Goal: Transaction & Acquisition: Subscribe to service/newsletter

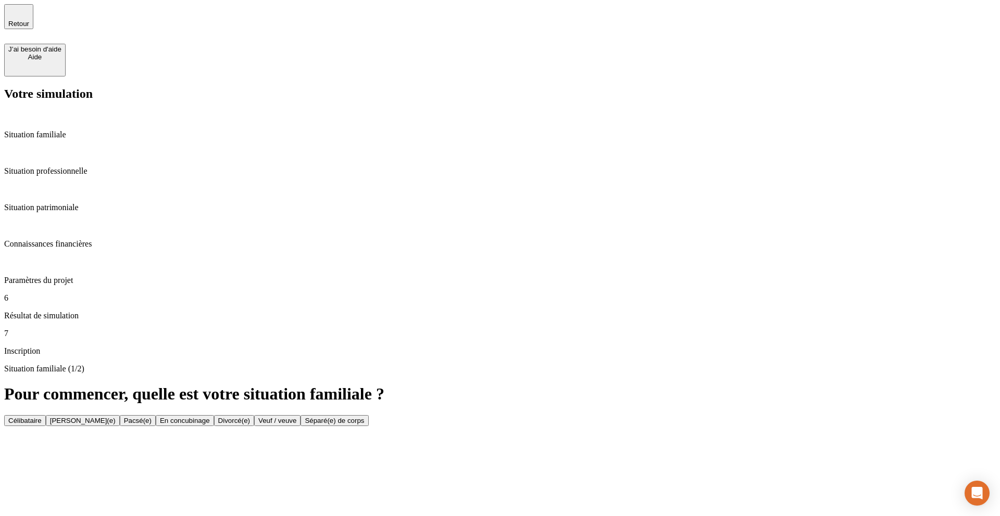
click at [46, 415] on button "Célibataire" at bounding box center [25, 420] width 42 height 11
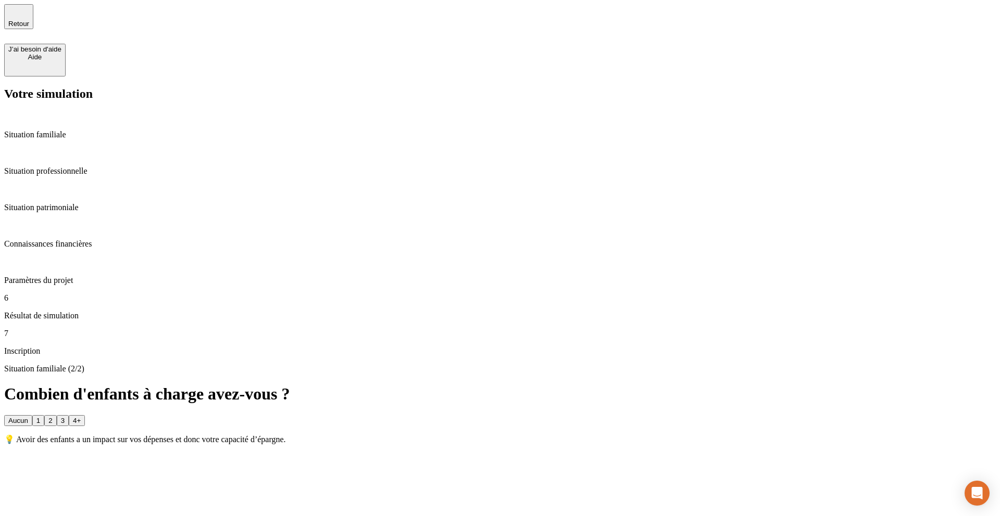
click at [32, 415] on button "Aucun" at bounding box center [18, 420] width 28 height 11
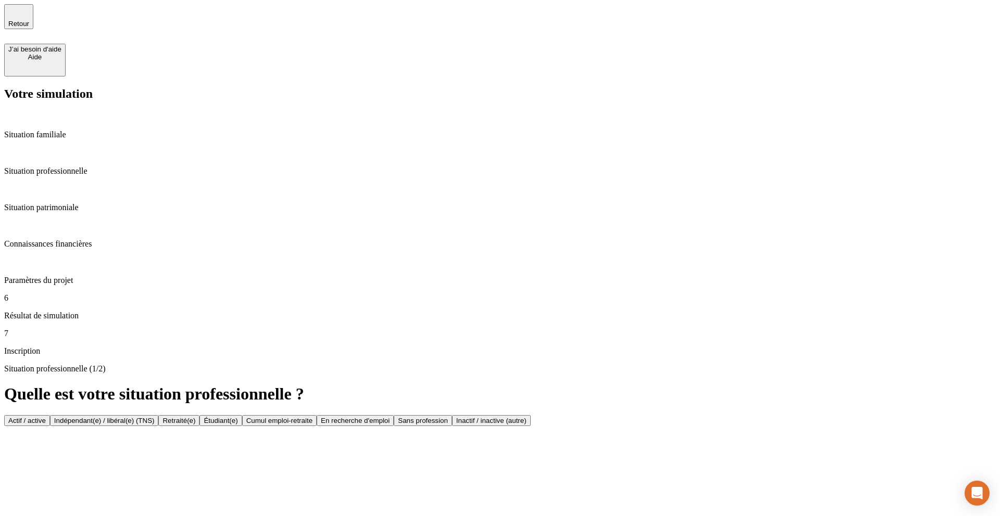
click at [159, 415] on button "Indépendant(e) / libéral(e) (TNS)" at bounding box center [104, 420] width 109 height 11
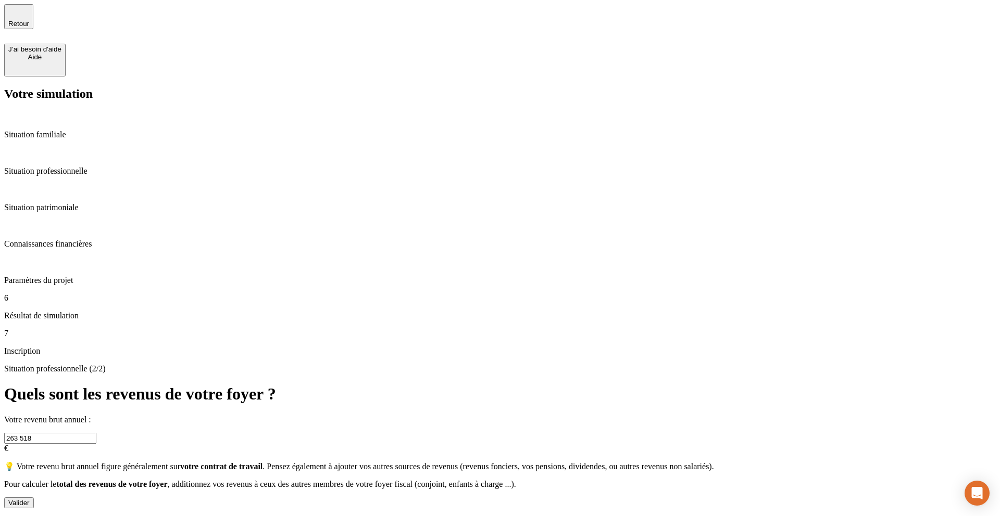
drag, startPoint x: 359, startPoint y: 141, endPoint x: 242, endPoint y: 140, distance: 116.6
click at [242, 141] on div "Votre simulation Situation familiale Situation professionnelle Situation patrim…" at bounding box center [499, 298] width 991 height 422
type input "23 752"
click at [30, 499] on div "Valider" at bounding box center [18, 503] width 21 height 8
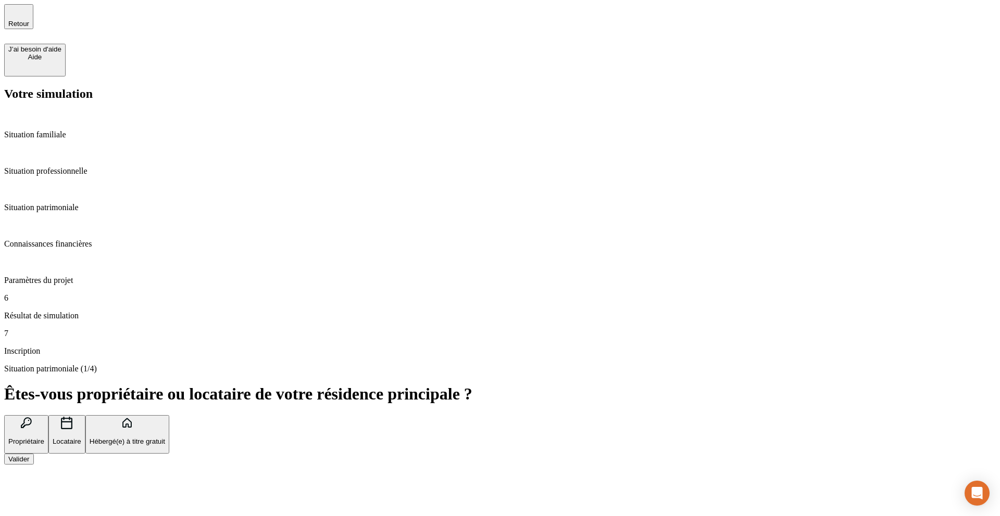
click at [30, 456] on div "Valider" at bounding box center [18, 460] width 21 height 8
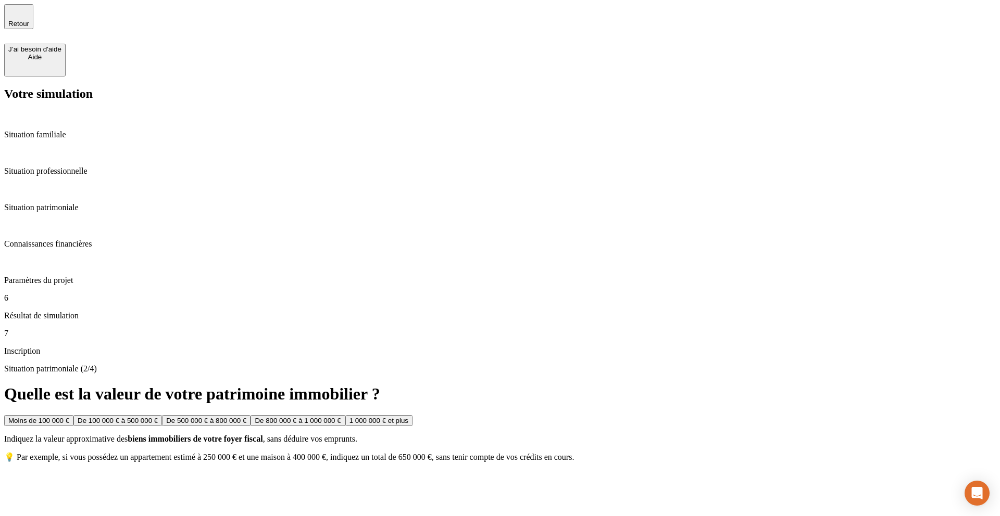
click at [73, 415] on button "Moins de 100 000 €" at bounding box center [38, 420] width 69 height 11
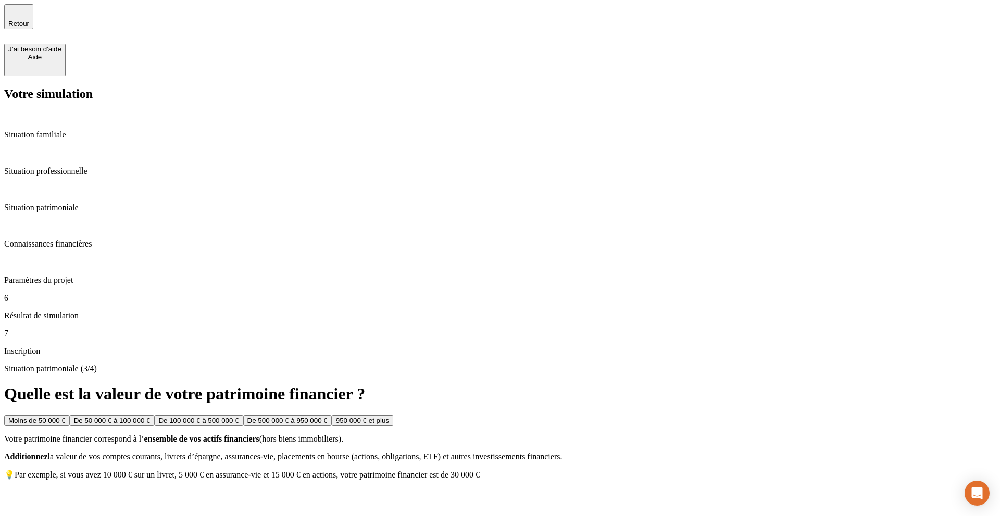
click at [66, 417] on div "Moins de 50 000 €" at bounding box center [36, 421] width 57 height 8
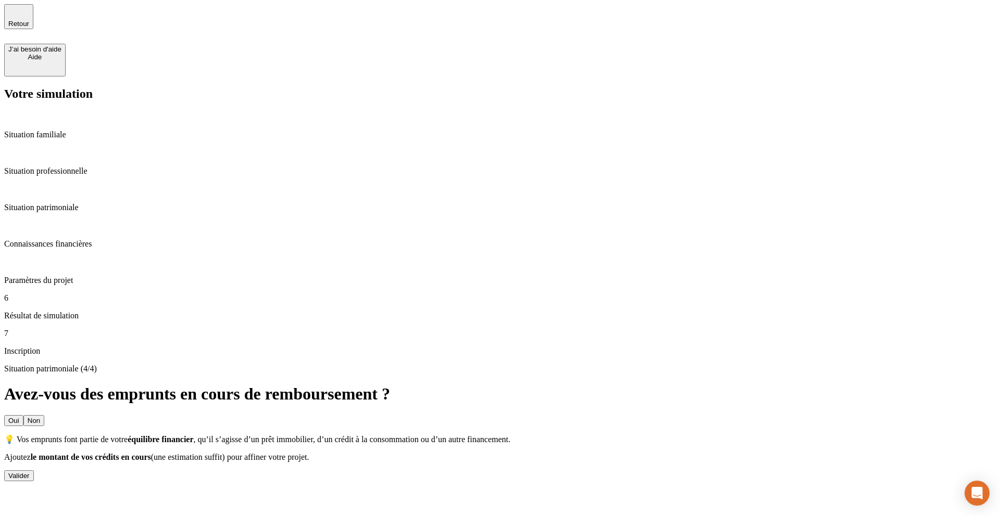
click at [30, 472] on div "Valider" at bounding box center [18, 476] width 21 height 8
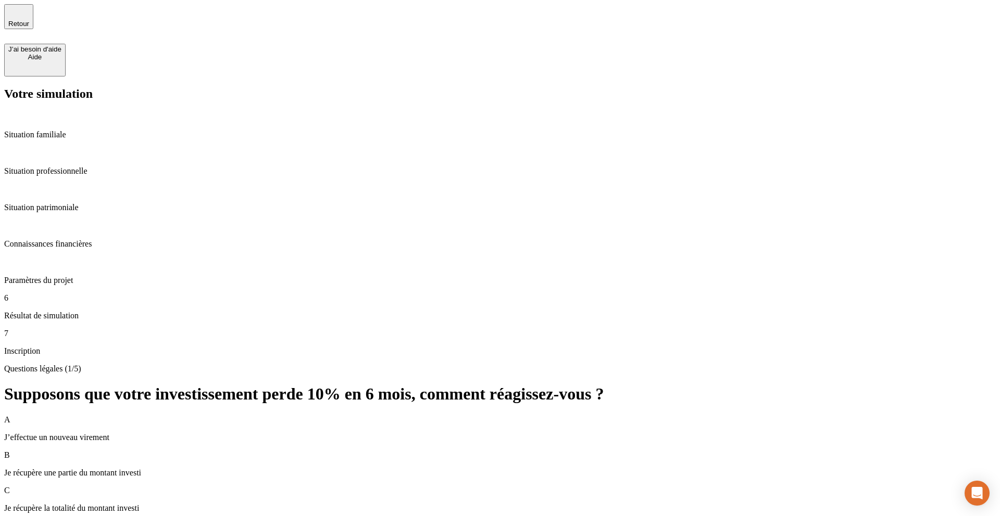
click at [505, 451] on div "B Je récupère une partie du montant investi" at bounding box center [499, 464] width 991 height 27
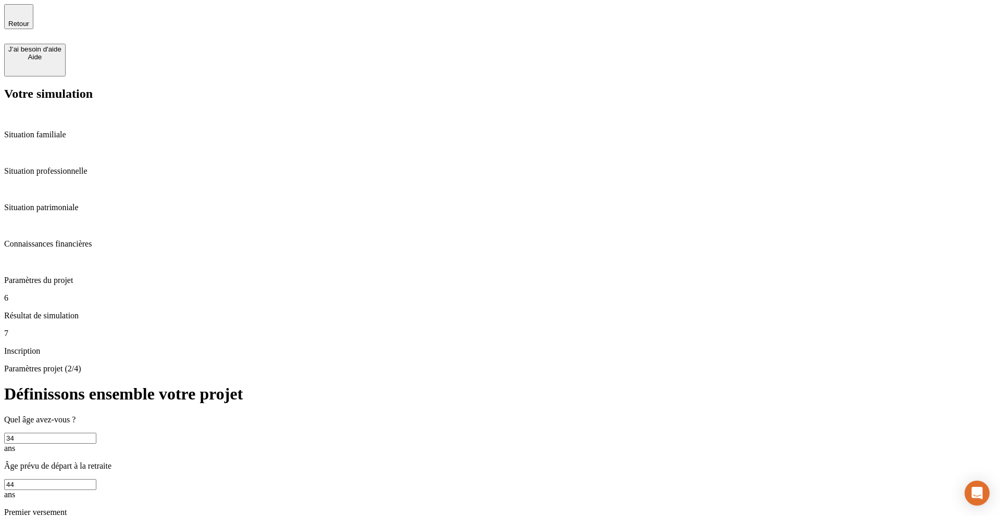
drag, startPoint x: 335, startPoint y: 150, endPoint x: 283, endPoint y: 148, distance: 52.1
click at [283, 364] on div "Paramètres projet (2/4) Définissons ensemble votre projet Quel âge avez-vous ? …" at bounding box center [499, 510] width 991 height 293
type input "38"
drag, startPoint x: 348, startPoint y: 193, endPoint x: 370, endPoint y: 212, distance: 29.5
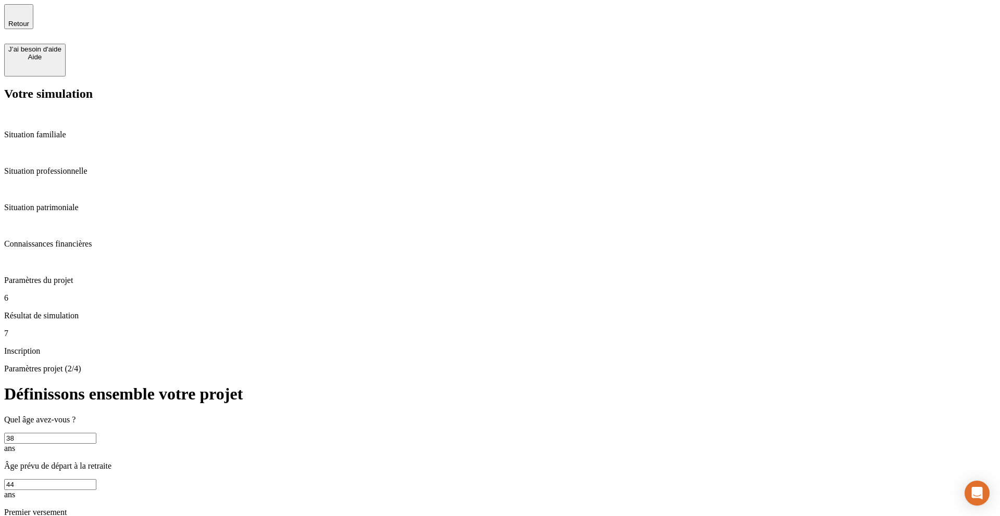
type input "100 000"
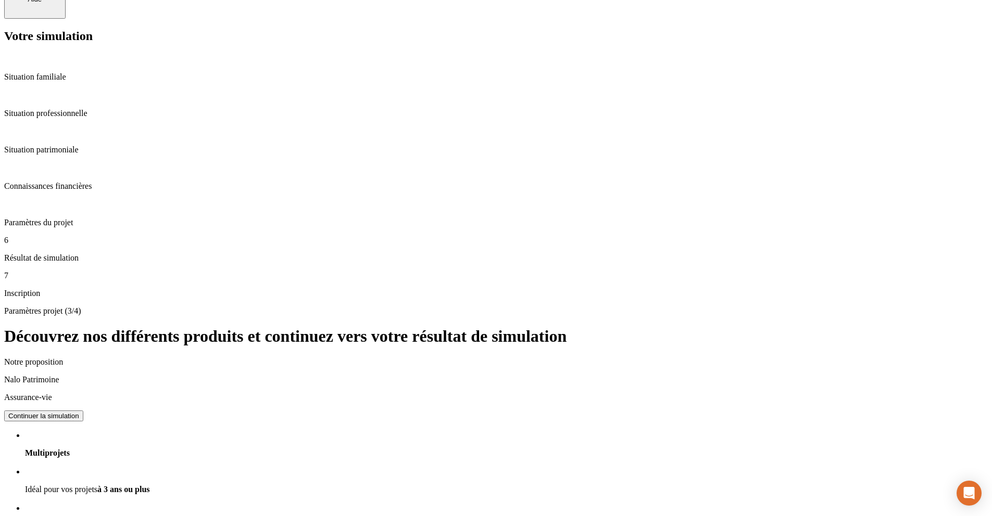
scroll to position [9, 0]
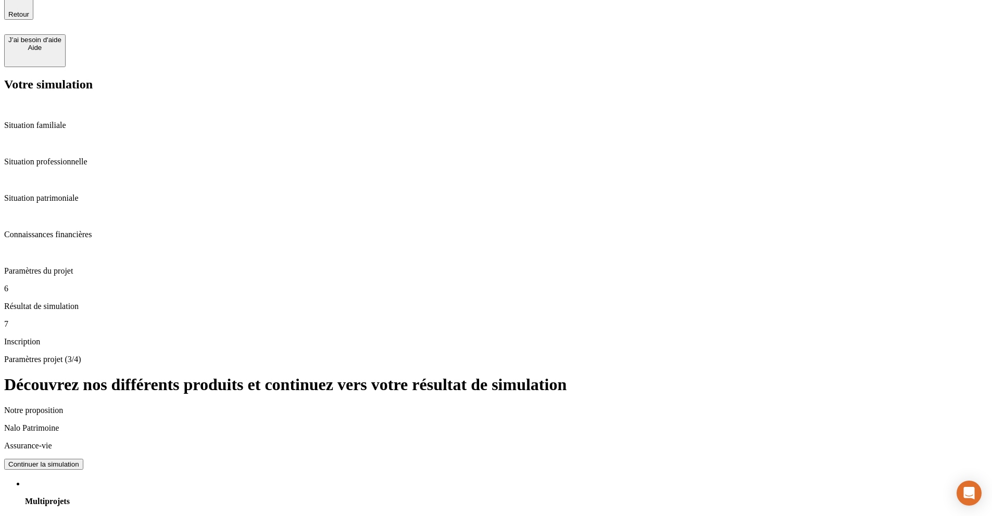
click at [22, 9] on icon "button" at bounding box center [18, 2] width 12 height 12
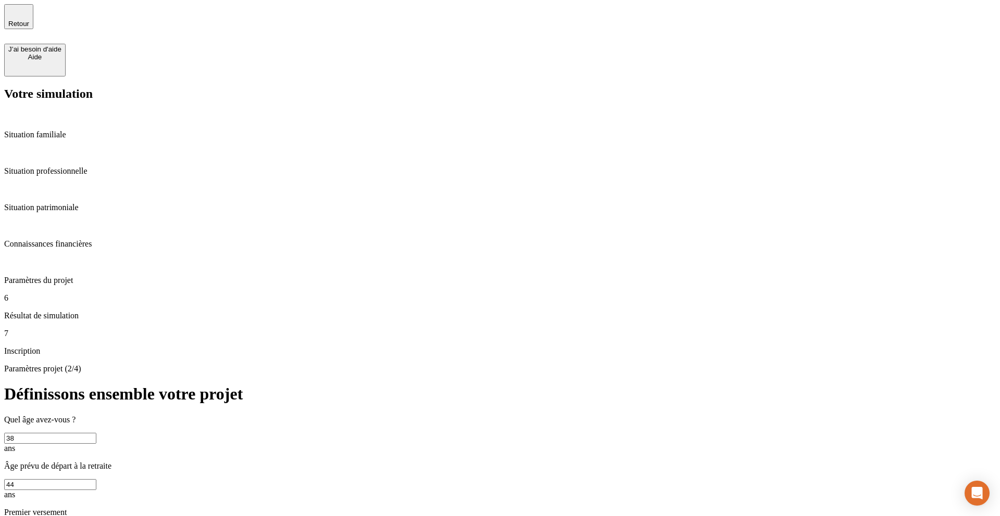
click at [22, 15] on icon "button" at bounding box center [18, 12] width 12 height 12
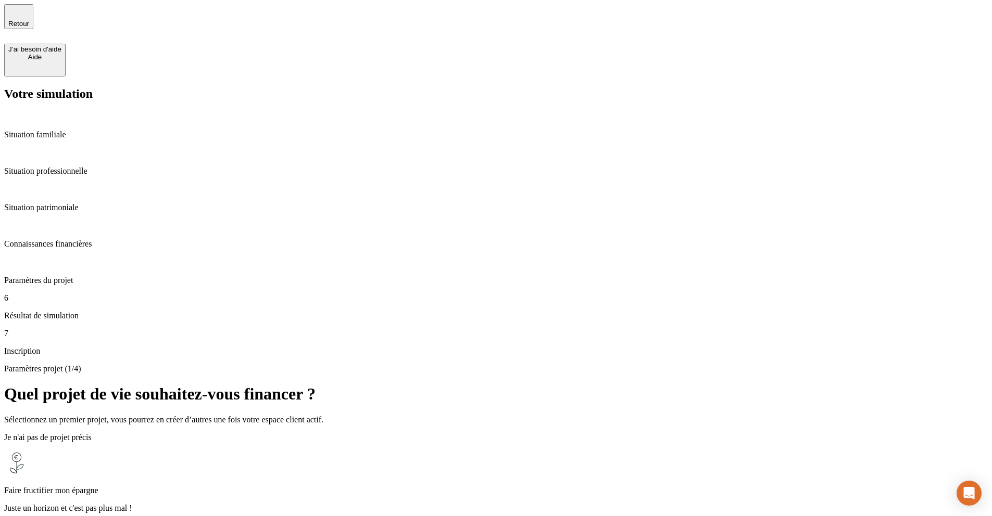
click at [21, 14] on icon "button" at bounding box center [18, 12] width 12 height 12
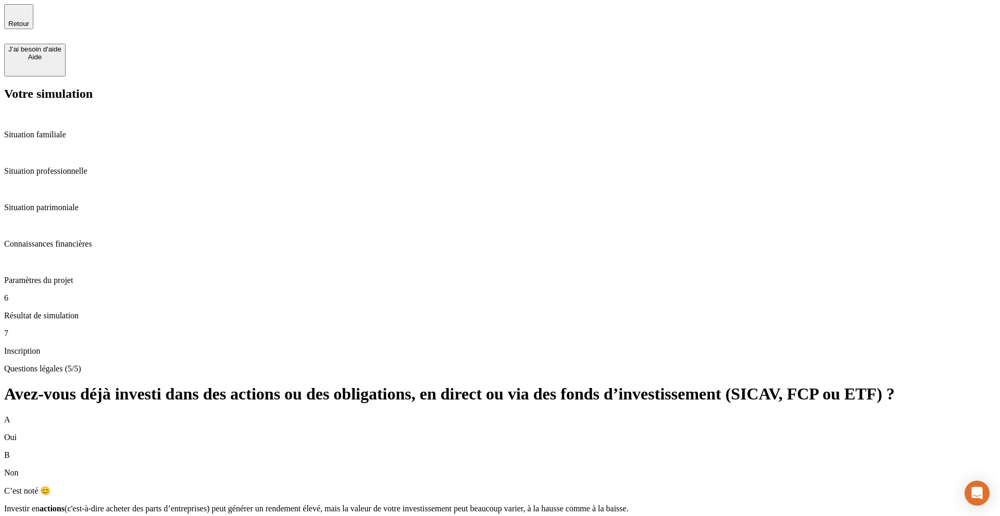
click at [21, 14] on icon "button" at bounding box center [18, 12] width 12 height 12
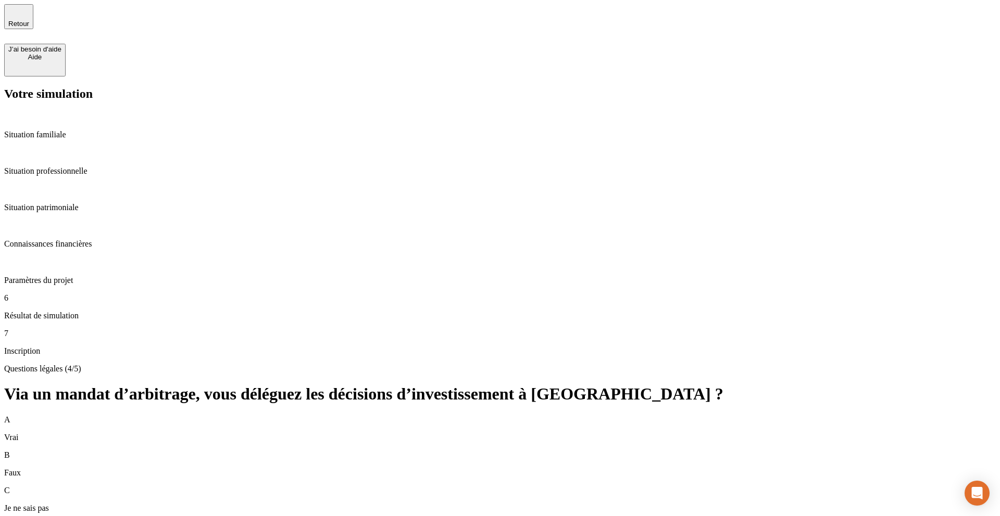
click at [21, 14] on icon "button" at bounding box center [18, 12] width 12 height 12
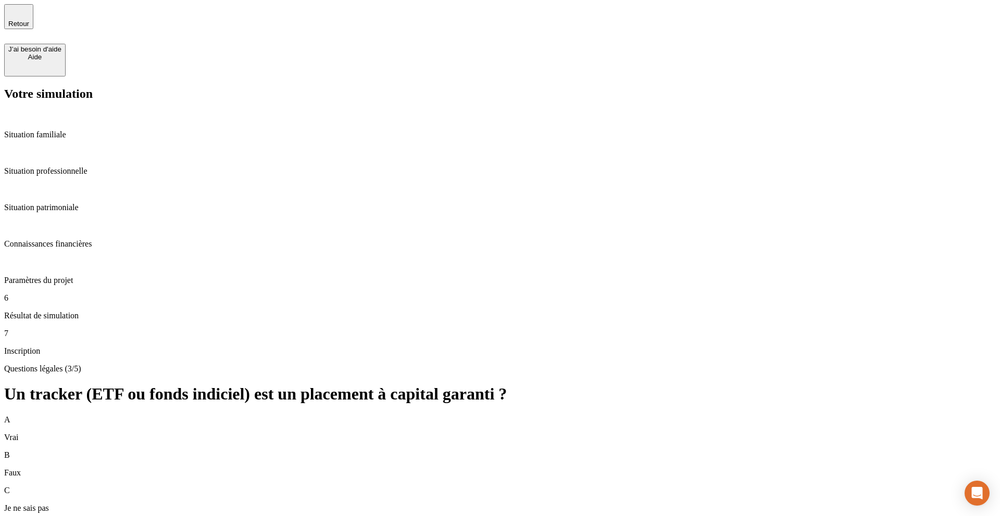
click at [21, 14] on icon "button" at bounding box center [18, 12] width 12 height 12
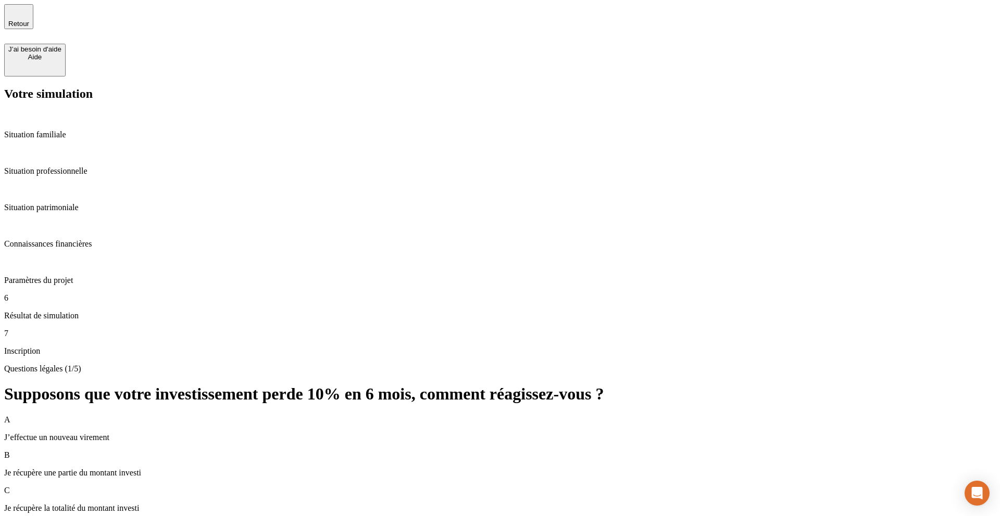
click at [21, 14] on icon "button" at bounding box center [18, 12] width 12 height 12
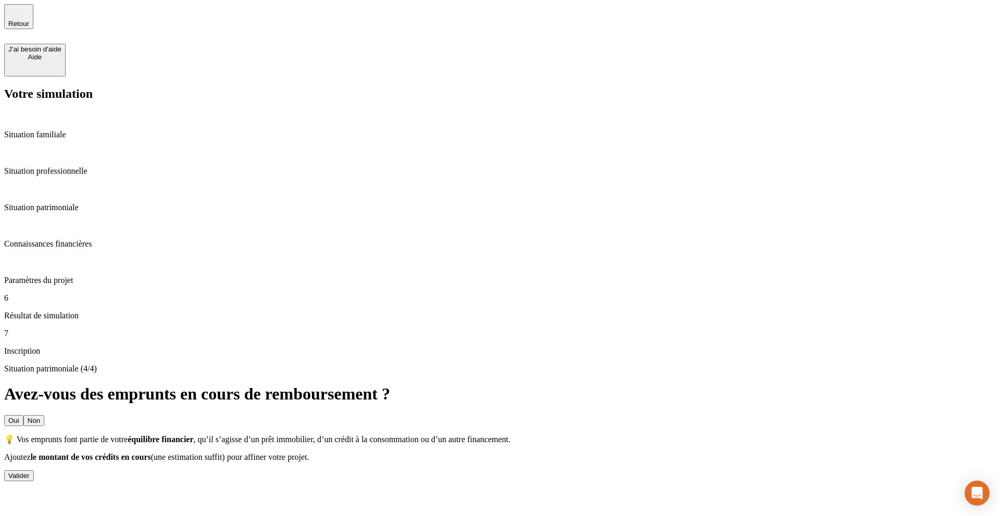
click at [21, 14] on icon "button" at bounding box center [18, 12] width 12 height 12
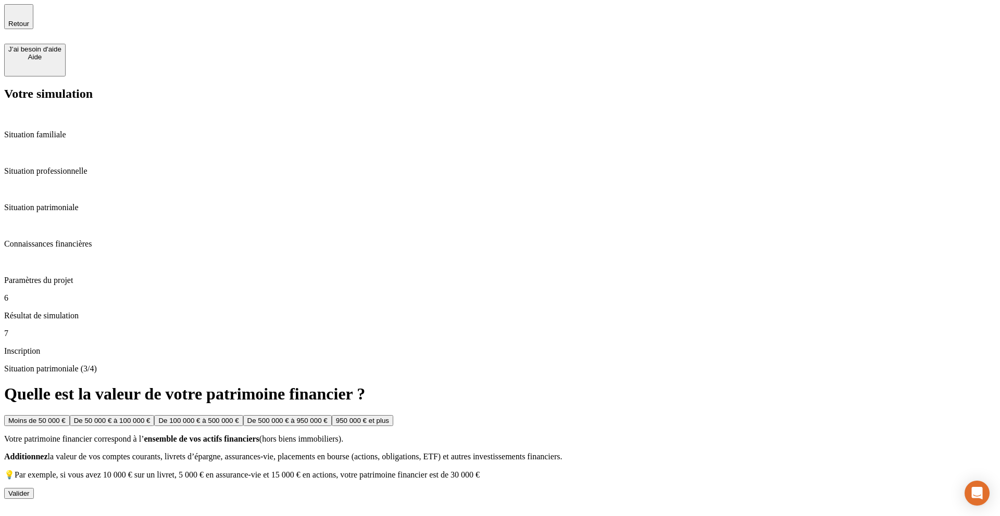
click at [21, 12] on icon "button" at bounding box center [18, 12] width 12 height 12
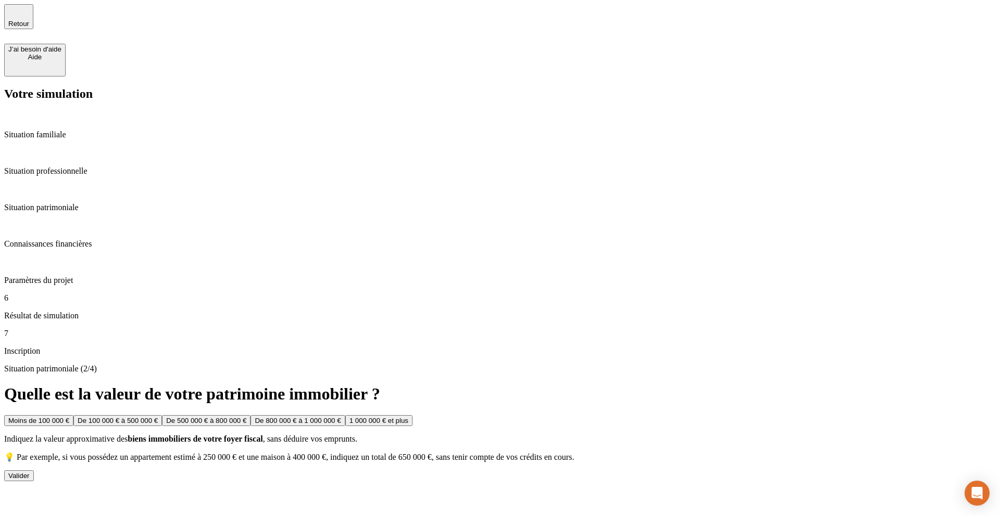
click at [21, 12] on icon "button" at bounding box center [18, 12] width 12 height 12
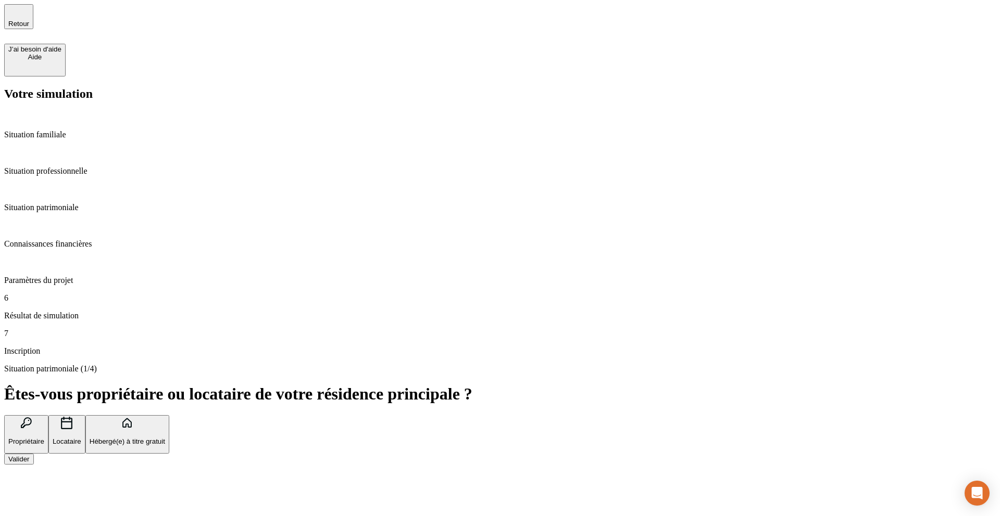
click at [21, 12] on icon "button" at bounding box center [18, 12] width 12 height 12
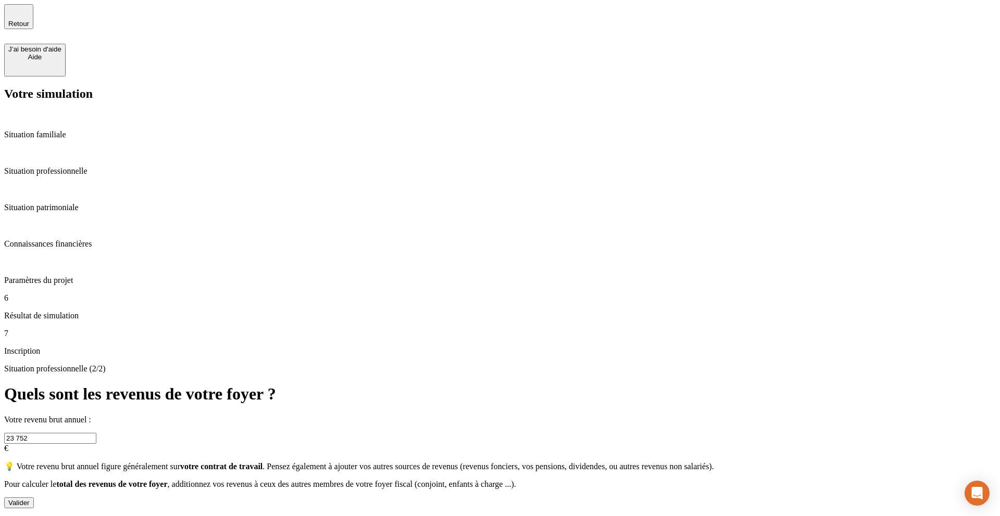
click at [21, 11] on div "Retour J’ai besoin d'aide [PERSON_NAME]" at bounding box center [499, 40] width 991 height 72
drag, startPoint x: 342, startPoint y: 138, endPoint x: 279, endPoint y: 137, distance: 63.5
click at [279, 364] on div "Situation professionnelle (2/2) Quels sont les revenus de votre foyer ? Votre r…" at bounding box center [499, 436] width 991 height 144
type input "69 080"
click at [30, 499] on div "Valider" at bounding box center [18, 503] width 21 height 8
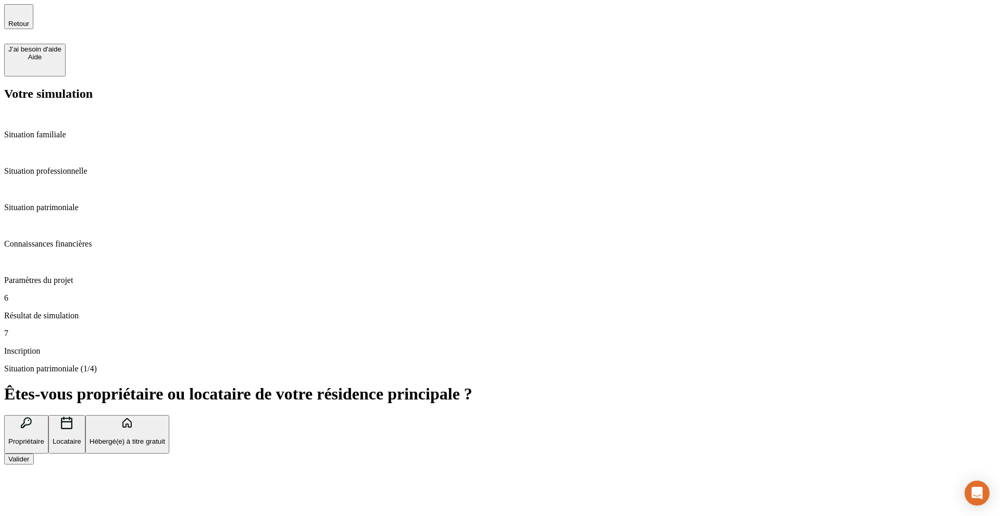
click at [34, 454] on button "Valider" at bounding box center [19, 459] width 30 height 11
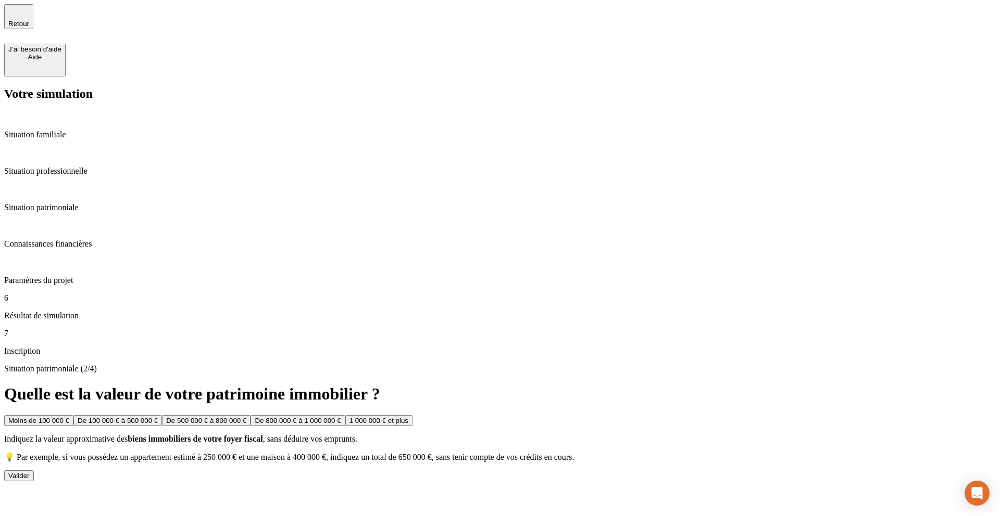
click at [340, 417] on div "De 800 000 € à 1 000 000 €" at bounding box center [298, 421] width 86 height 8
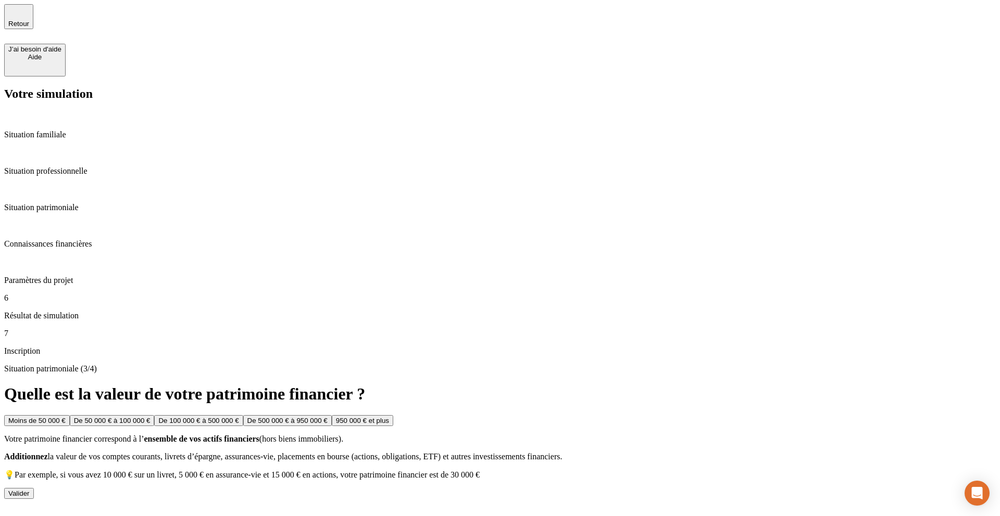
click at [332, 415] on button "De 500 000 € à 950 000 €" at bounding box center [287, 420] width 88 height 11
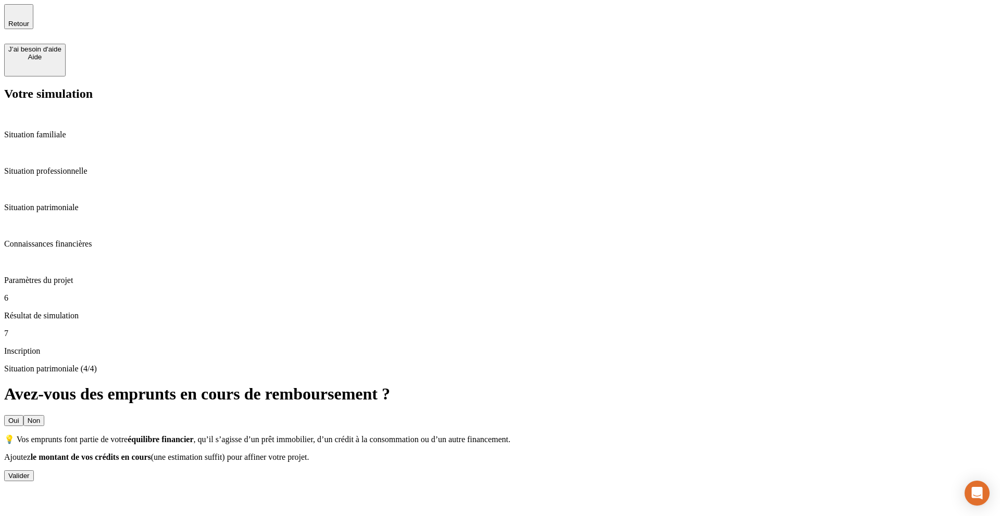
click at [34, 471] on button "Valider" at bounding box center [19, 476] width 30 height 11
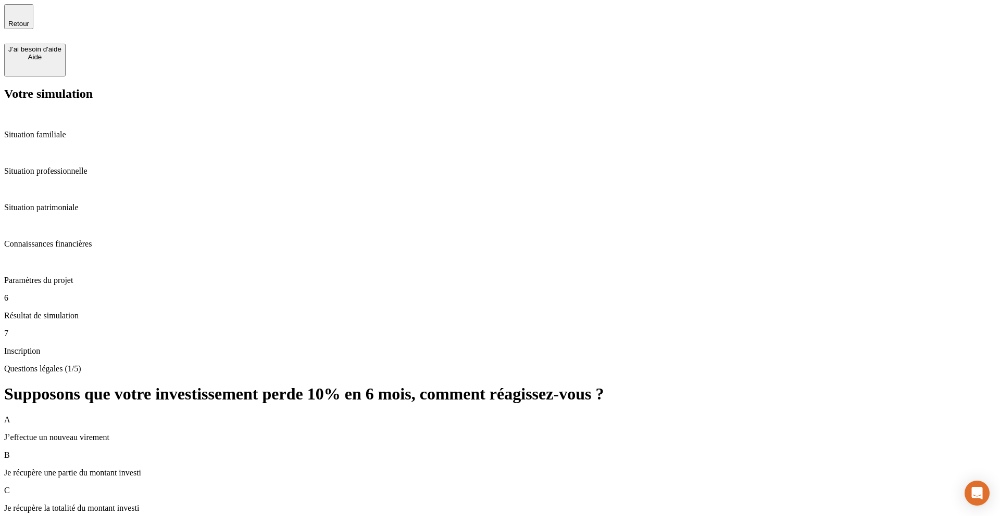
click at [473, 451] on div "B Je récupère une partie du montant investi" at bounding box center [499, 464] width 991 height 27
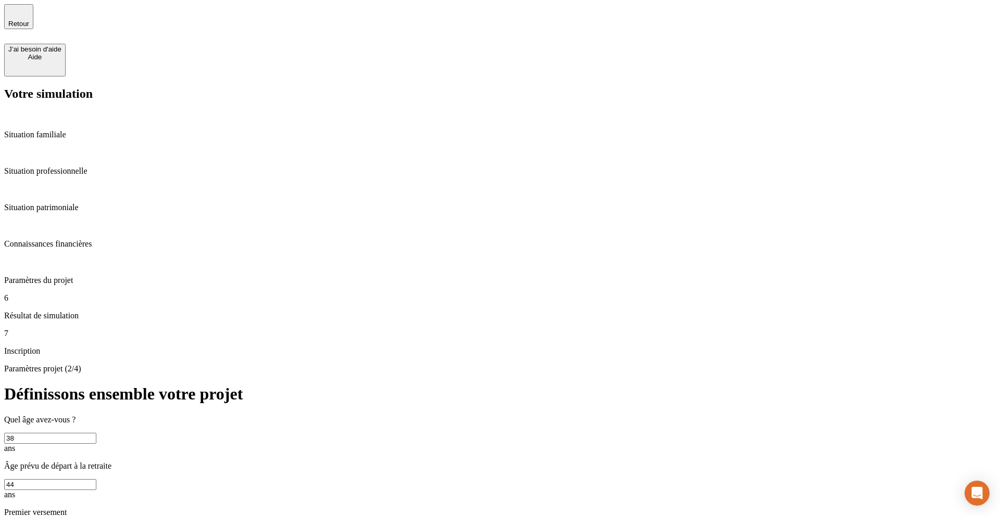
drag, startPoint x: 670, startPoint y: 147, endPoint x: 631, endPoint y: 148, distance: 39.0
click at [96, 479] on input "44" at bounding box center [50, 484] width 92 height 11
type input "67"
drag, startPoint x: 686, startPoint y: 204, endPoint x: 638, endPoint y: 204, distance: 47.9
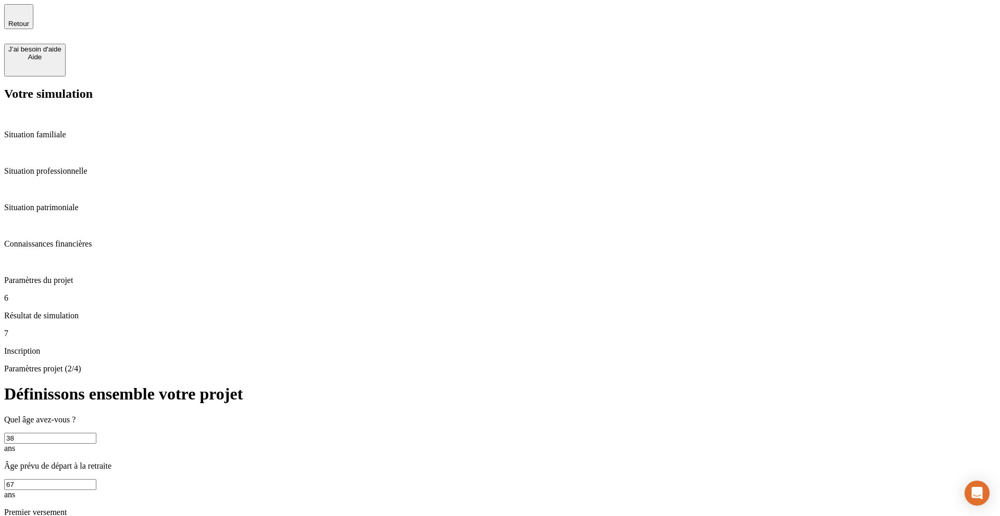
type input "78"
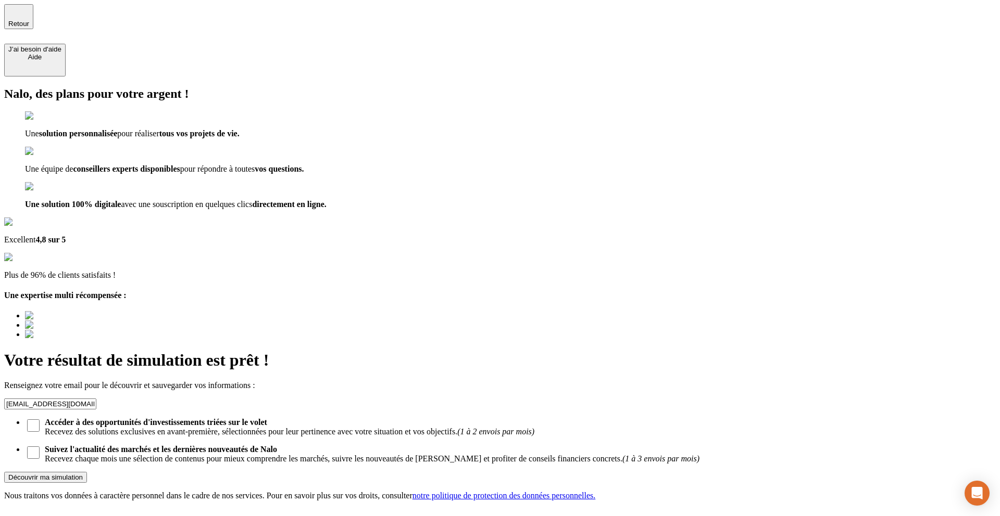
drag, startPoint x: 644, startPoint y: 143, endPoint x: 504, endPoint y: 134, distance: 140.3
click at [504, 351] on div "Votre résultat de simulation est prêt ! Renseignez votre email pour le découvri…" at bounding box center [499, 426] width 991 height 150
type input "[EMAIL_ADDRESS][DOMAIN_NAME]"
click at [267, 418] on strong "Accéder à des opportunités d'investissements triées sur le volet" at bounding box center [156, 422] width 222 height 9
click at [40, 420] on input "Accéder à des opportunités d'investissements triées sur le volet Recevez des so…" at bounding box center [33, 426] width 12 height 12
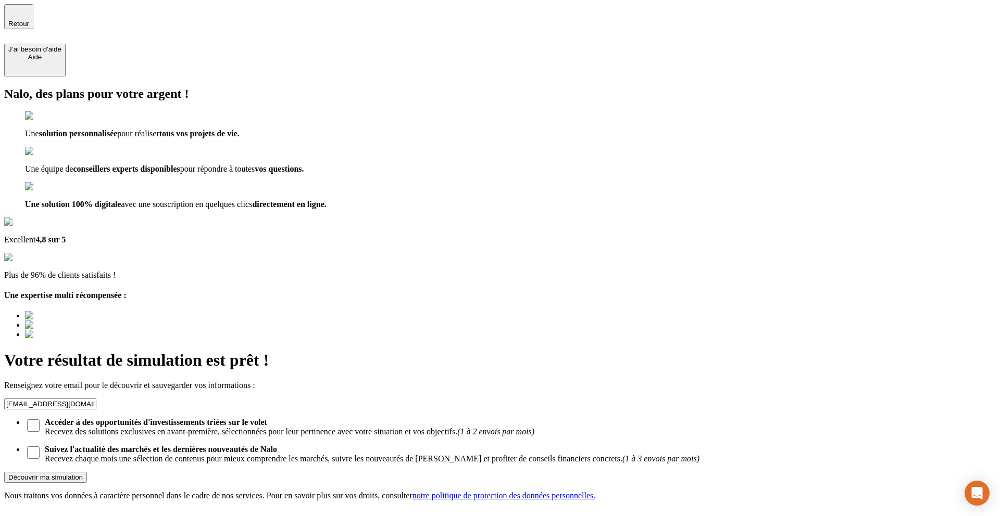
checkbox input "true"
click at [83, 474] on div "Découvrir ma simulation" at bounding box center [45, 478] width 74 height 8
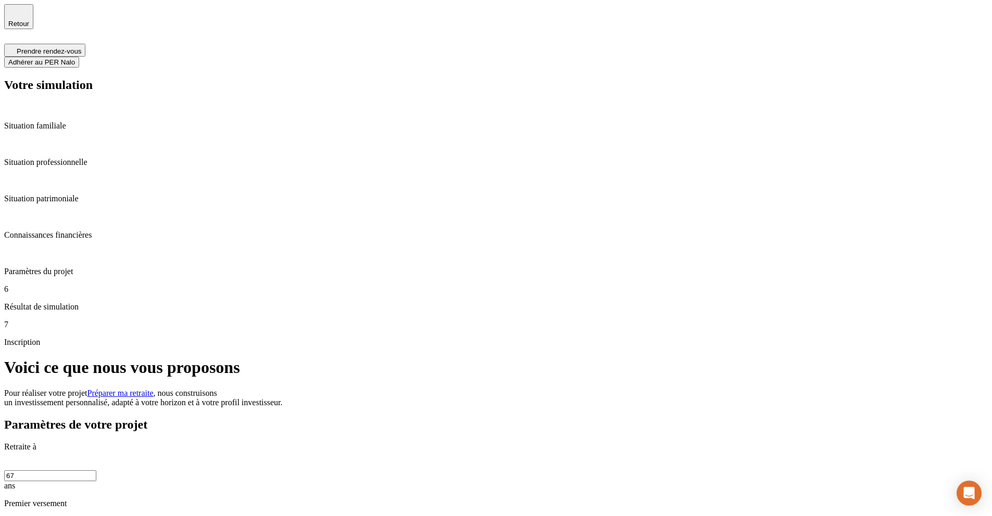
click at [79, 57] on button "Adhérer au PER Nalo" at bounding box center [41, 62] width 75 height 11
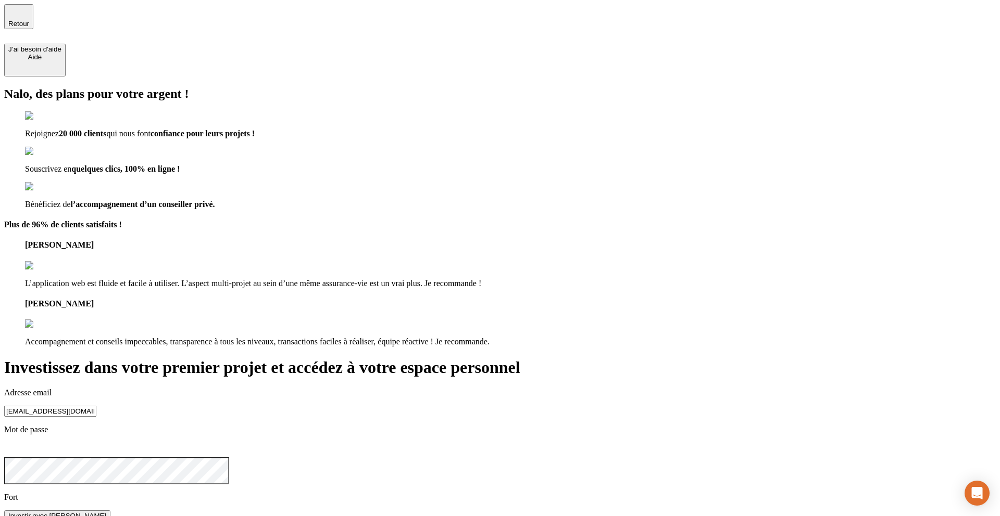
click at [4, 511] on button "Investir avec [PERSON_NAME]" at bounding box center [57, 516] width 106 height 11
